Goal: Task Accomplishment & Management: Manage account settings

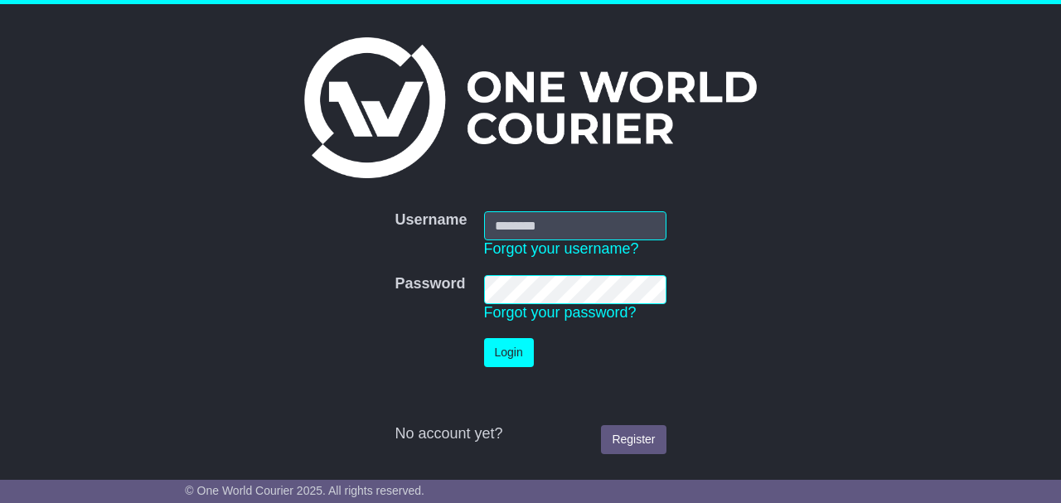
type input "**********"
click at [516, 360] on button "Login" at bounding box center [509, 352] width 50 height 29
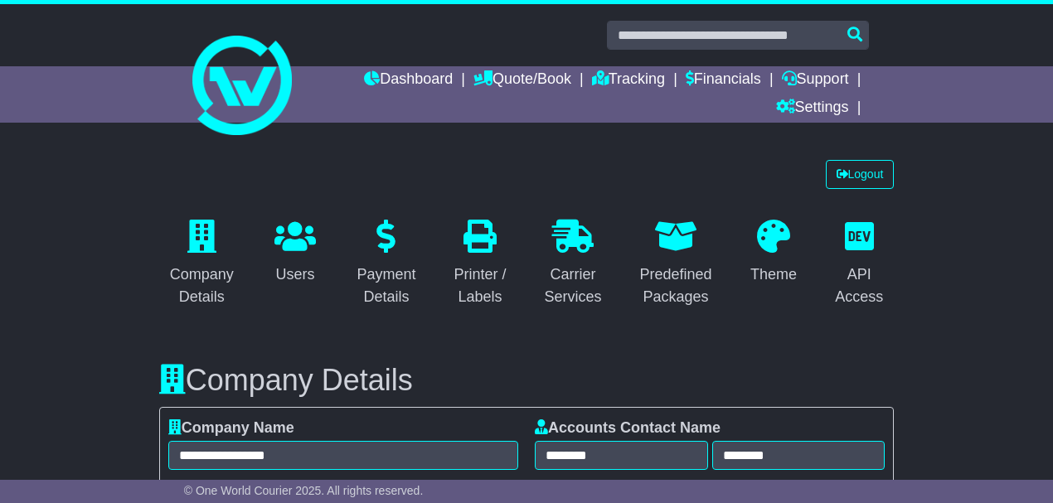
select select "**********"
select select "**"
